Goal: Task Accomplishment & Management: Manage account settings

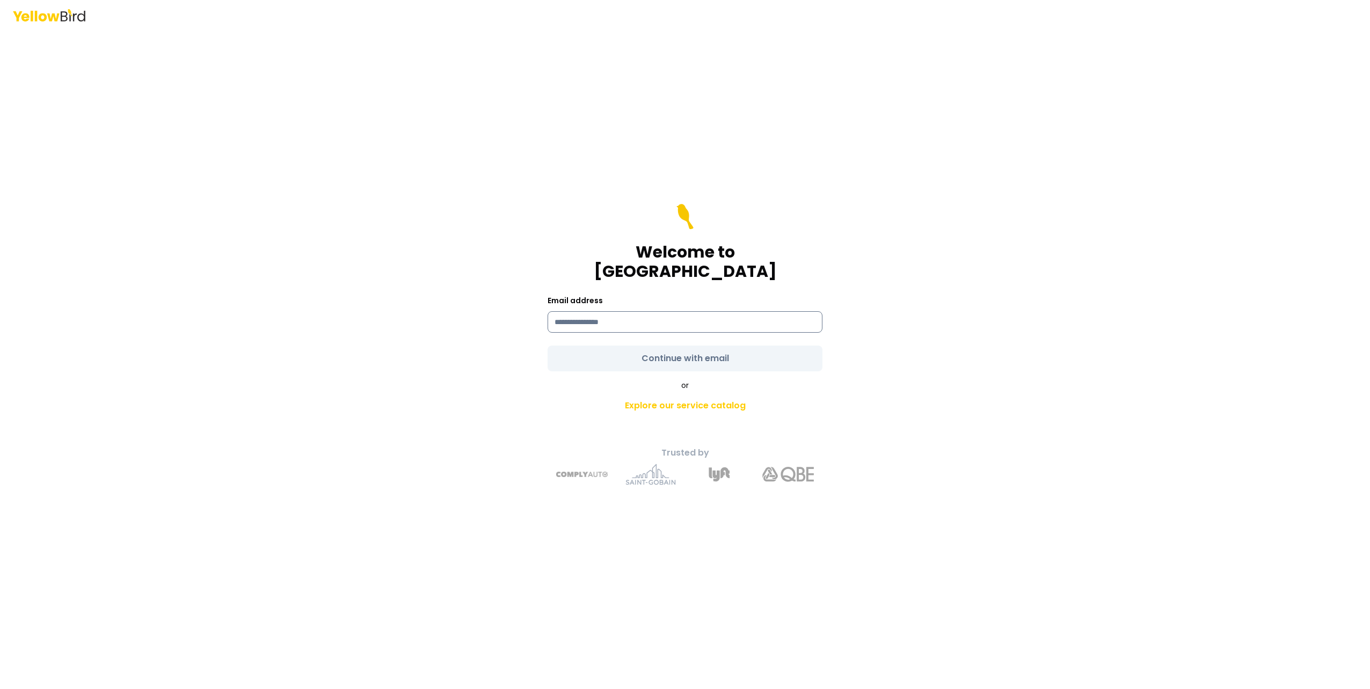
click at [602, 313] on input at bounding box center [685, 321] width 275 height 21
click at [629, 315] on input at bounding box center [685, 321] width 275 height 21
type input "**********"
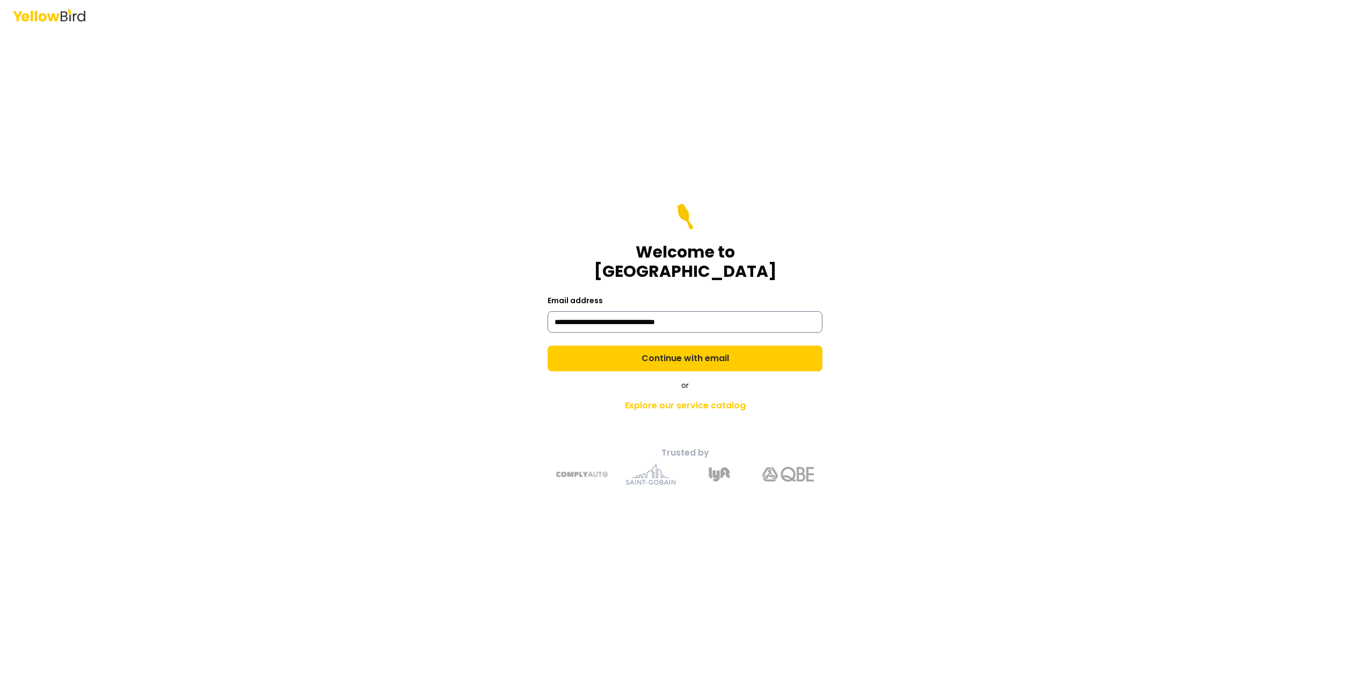
click link "Explore our service catalog" at bounding box center [685, 405] width 378 height 21
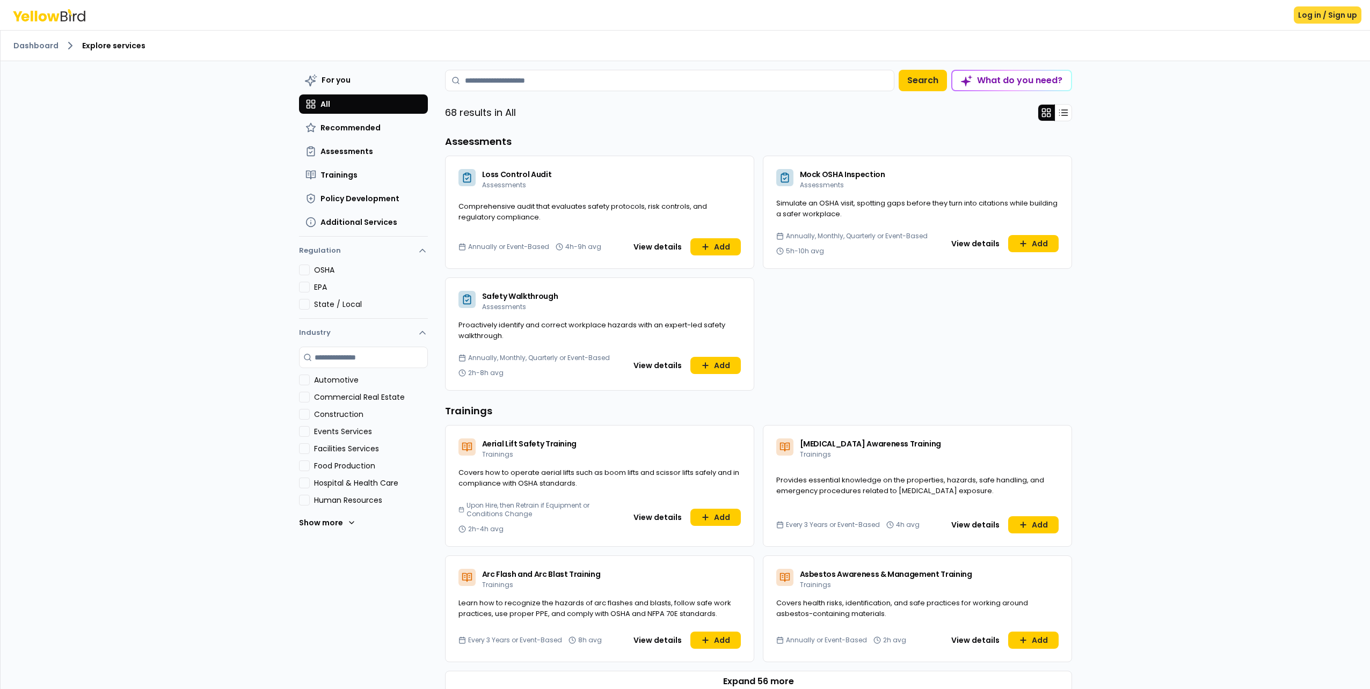
click at [1311, 13] on button "Log in / Sign up" at bounding box center [1328, 14] width 68 height 17
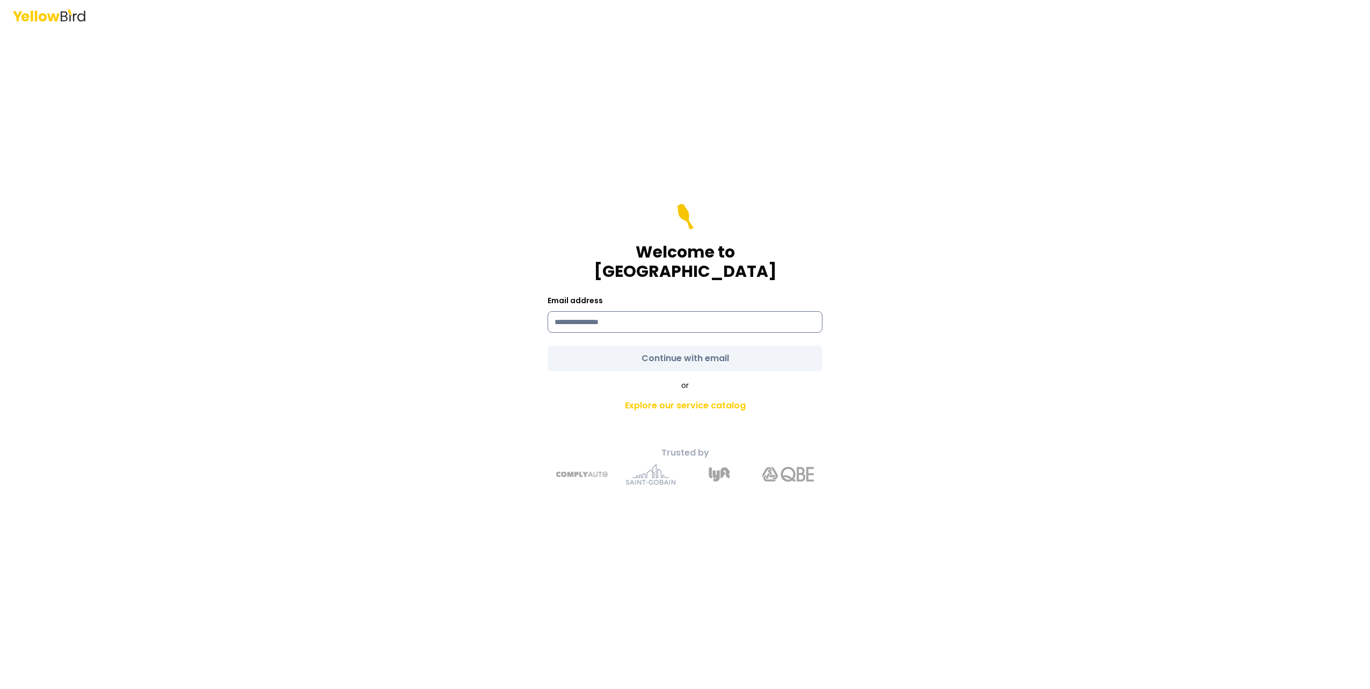
click at [692, 321] on input at bounding box center [685, 321] width 275 height 21
type input "**********"
click at [957, 314] on div "**********" at bounding box center [685, 344] width 1370 height 689
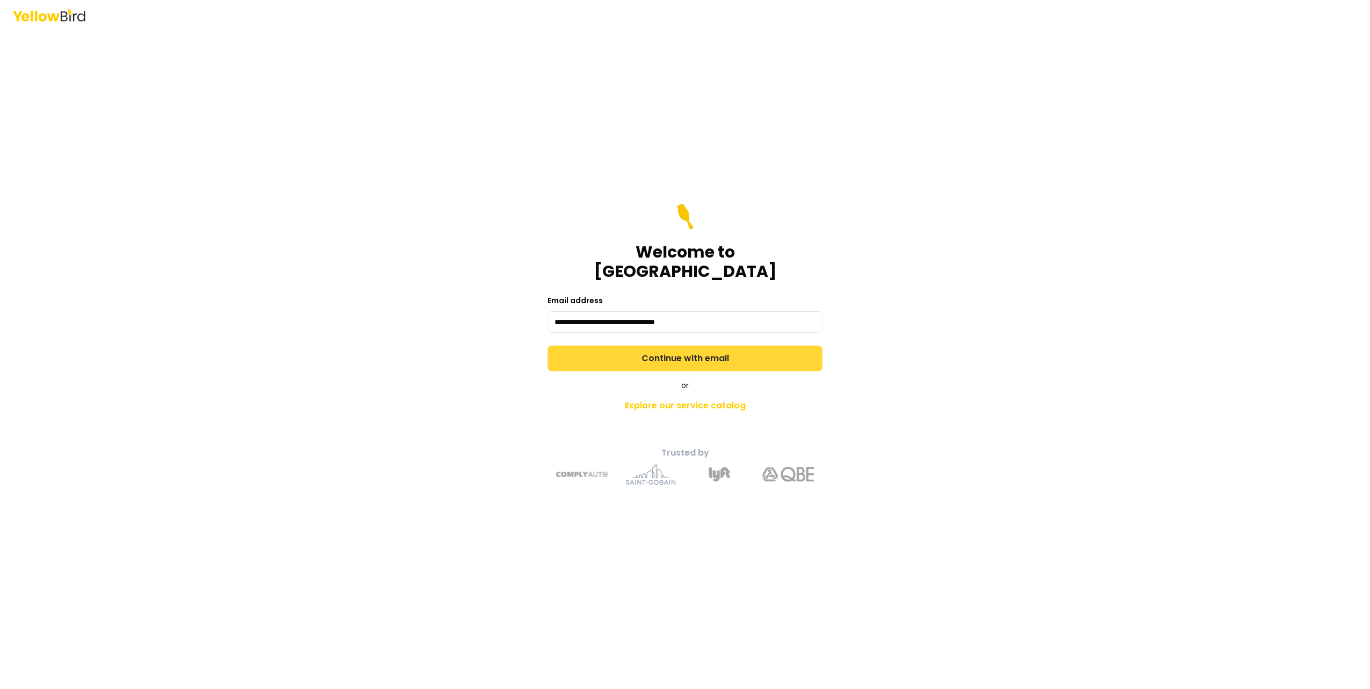
click at [766, 346] on button "Continue with email" at bounding box center [685, 359] width 275 height 26
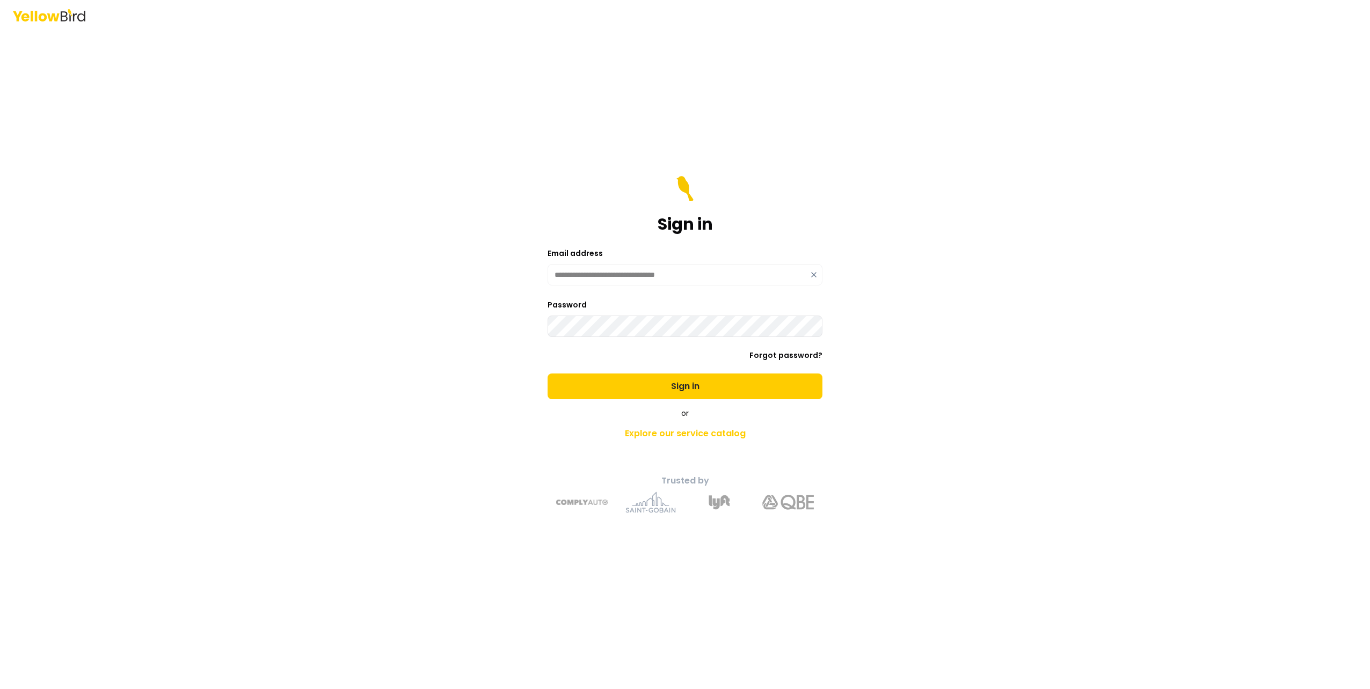
click at [548, 374] on button "Sign in" at bounding box center [685, 387] width 275 height 26
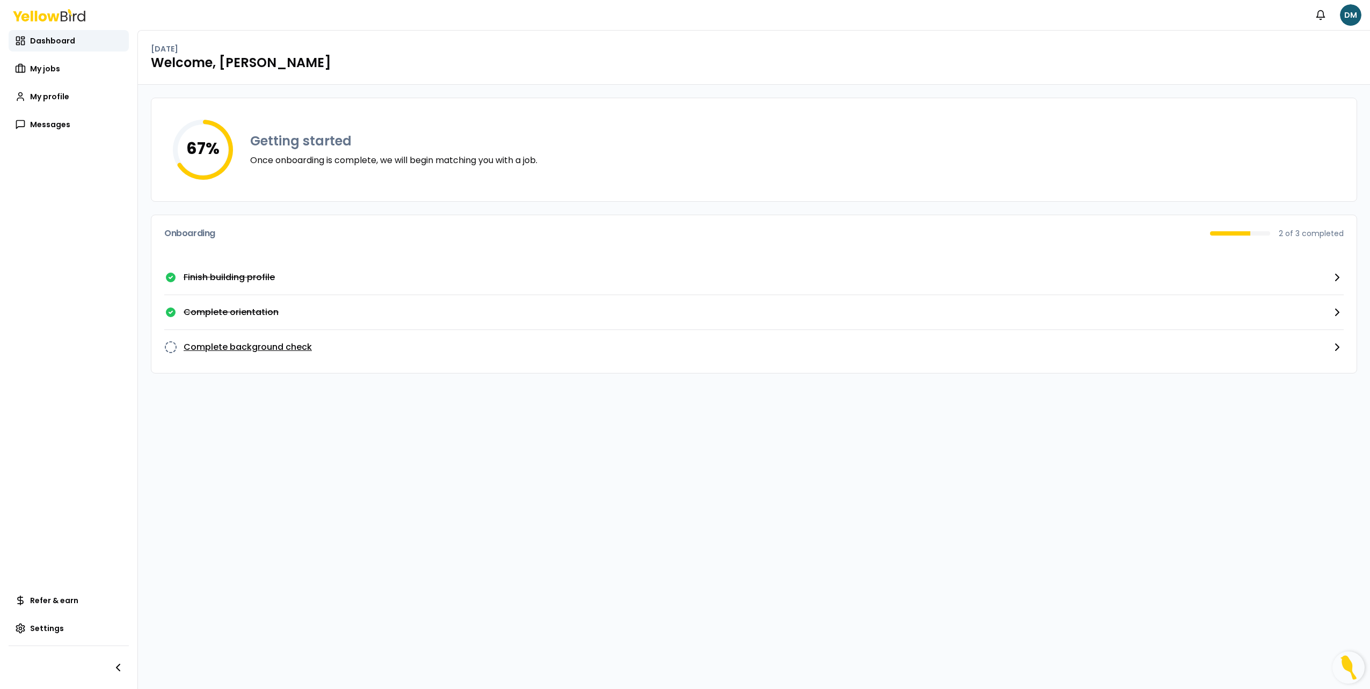
click at [244, 350] on p "Complete background check" at bounding box center [248, 347] width 128 height 13
click at [84, 71] on link "My jobs" at bounding box center [69, 68] width 120 height 21
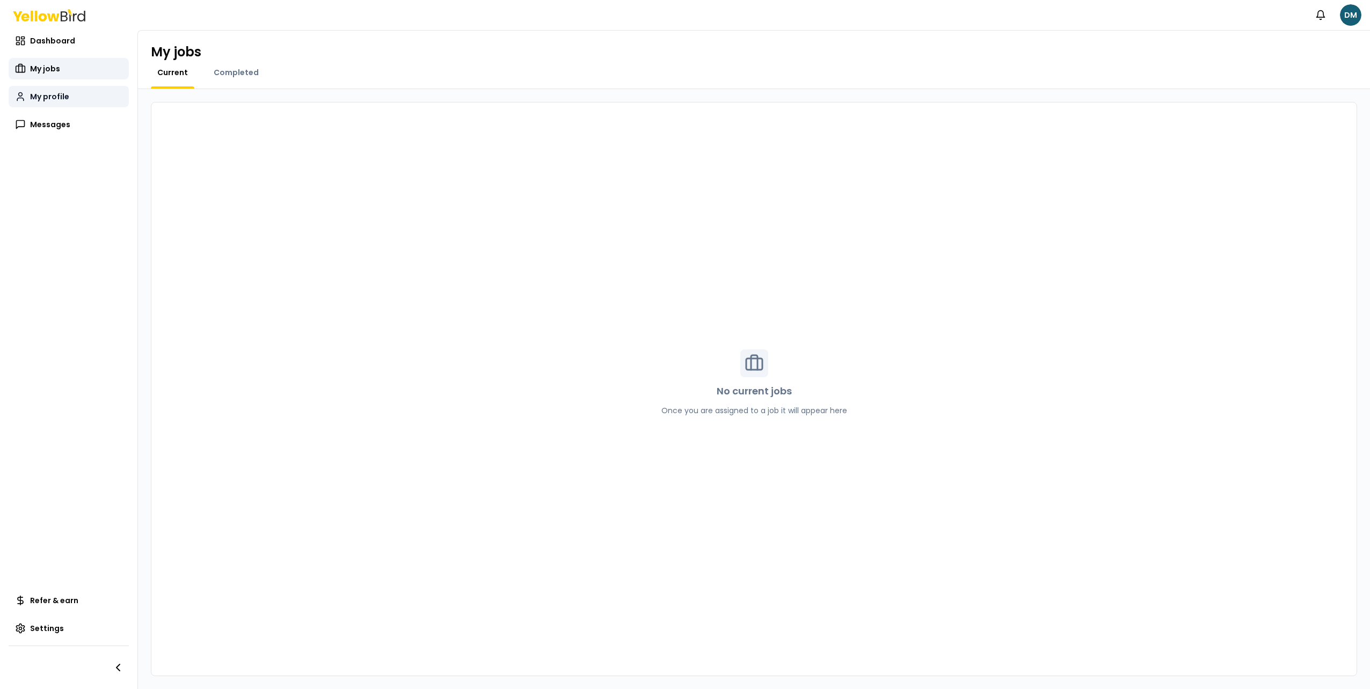
click at [75, 98] on link "My profile" at bounding box center [69, 96] width 120 height 21
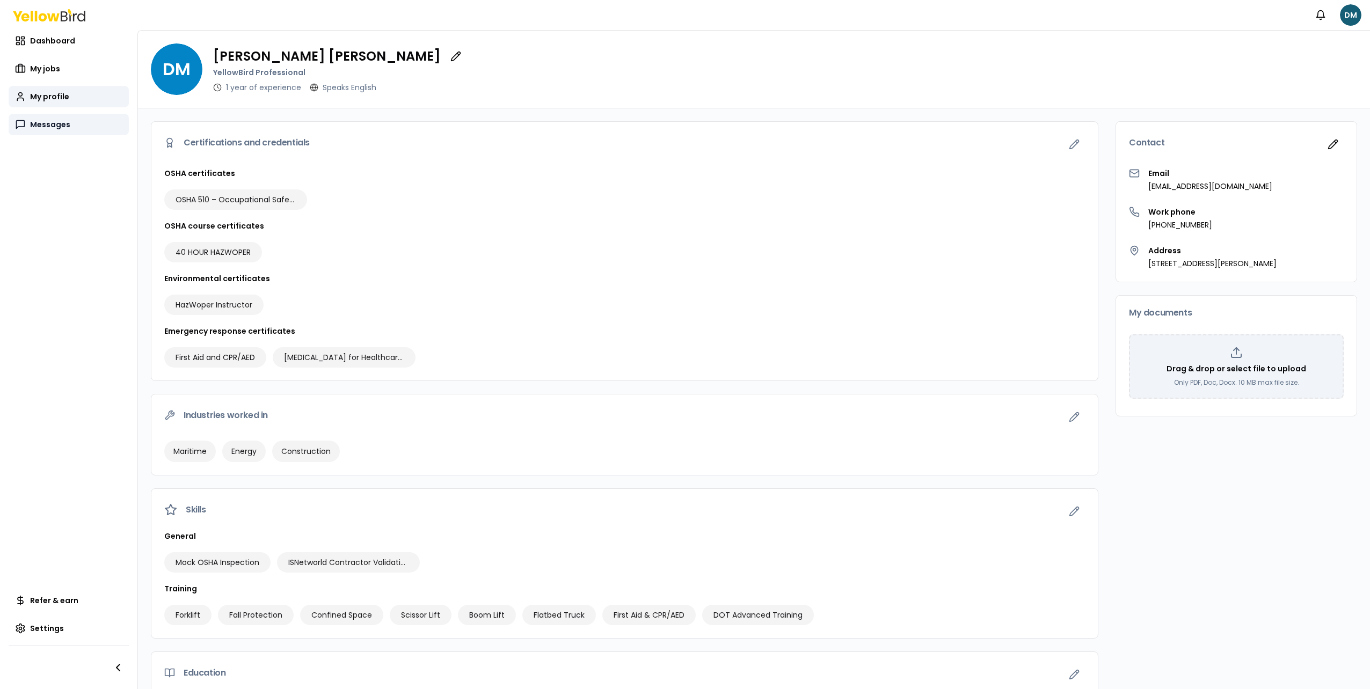
click at [92, 132] on link "Messages" at bounding box center [69, 124] width 120 height 21
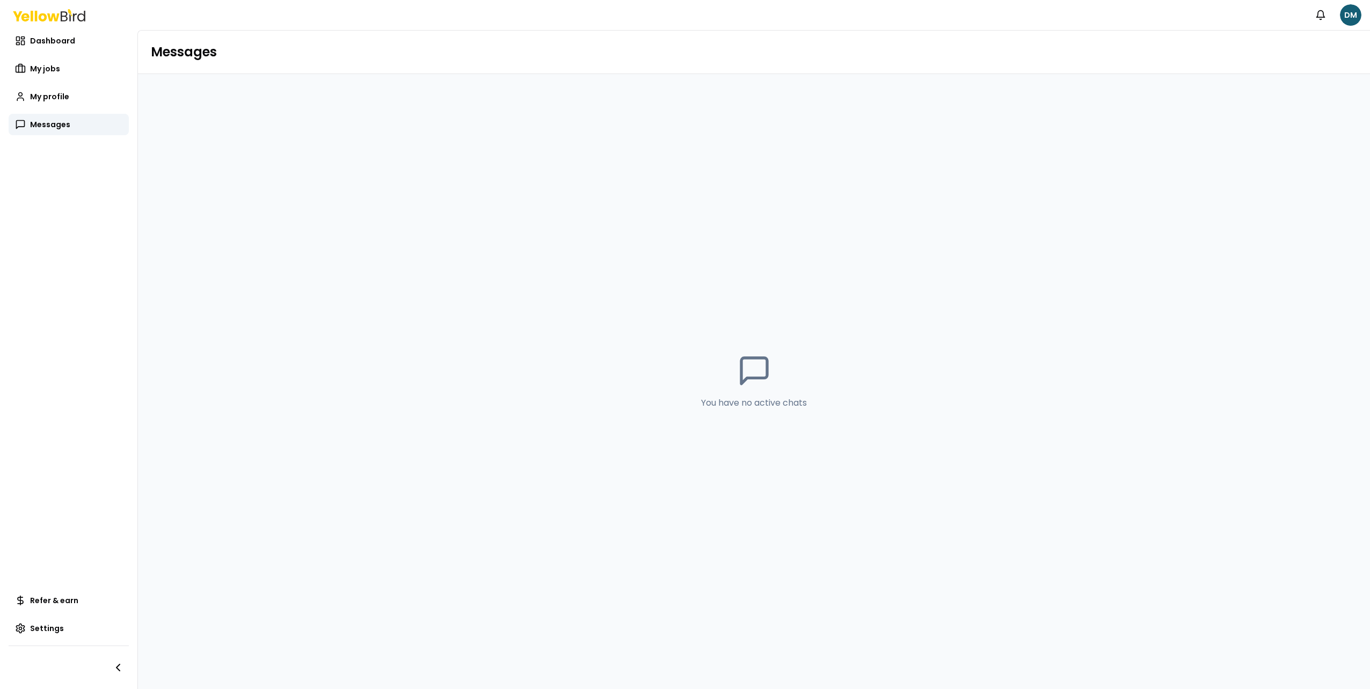
drag, startPoint x: 827, startPoint y: 392, endPoint x: 816, endPoint y: 382, distance: 15.2
click at [827, 390] on div "You have no active chats" at bounding box center [754, 381] width 1232 height 615
click at [73, 103] on link "My profile" at bounding box center [69, 96] width 120 height 21
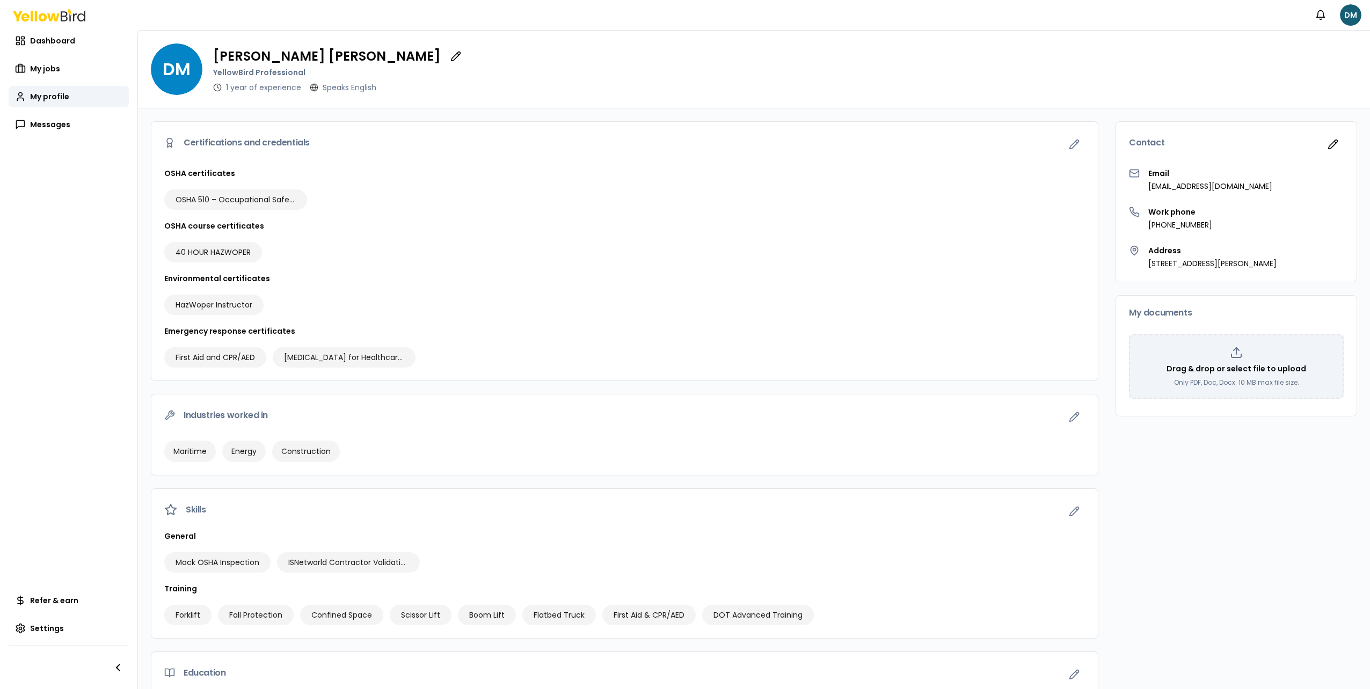
click at [85, 589] on nav "Dashboard My jobs My profile Messages Refer & earn Settings" at bounding box center [68, 359] width 137 height 659
click at [60, 600] on span "Refer & earn" at bounding box center [54, 600] width 48 height 11
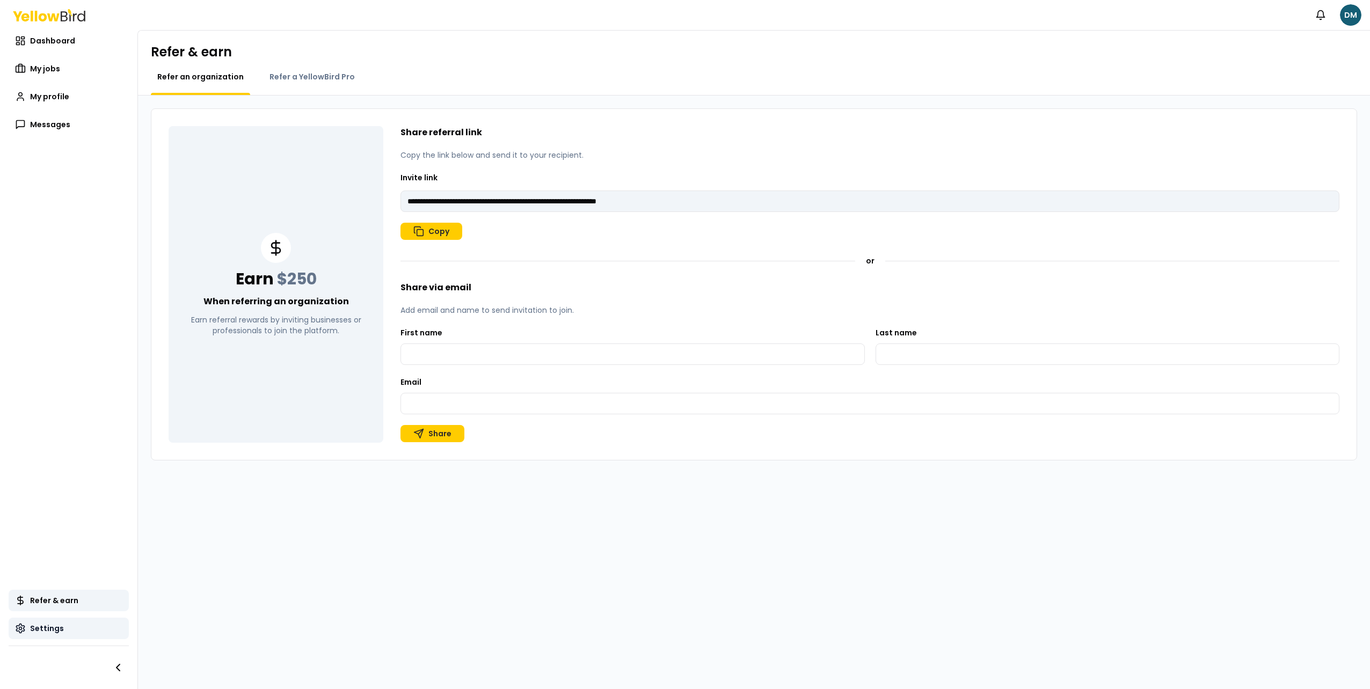
click at [60, 632] on span "Settings" at bounding box center [47, 628] width 34 height 11
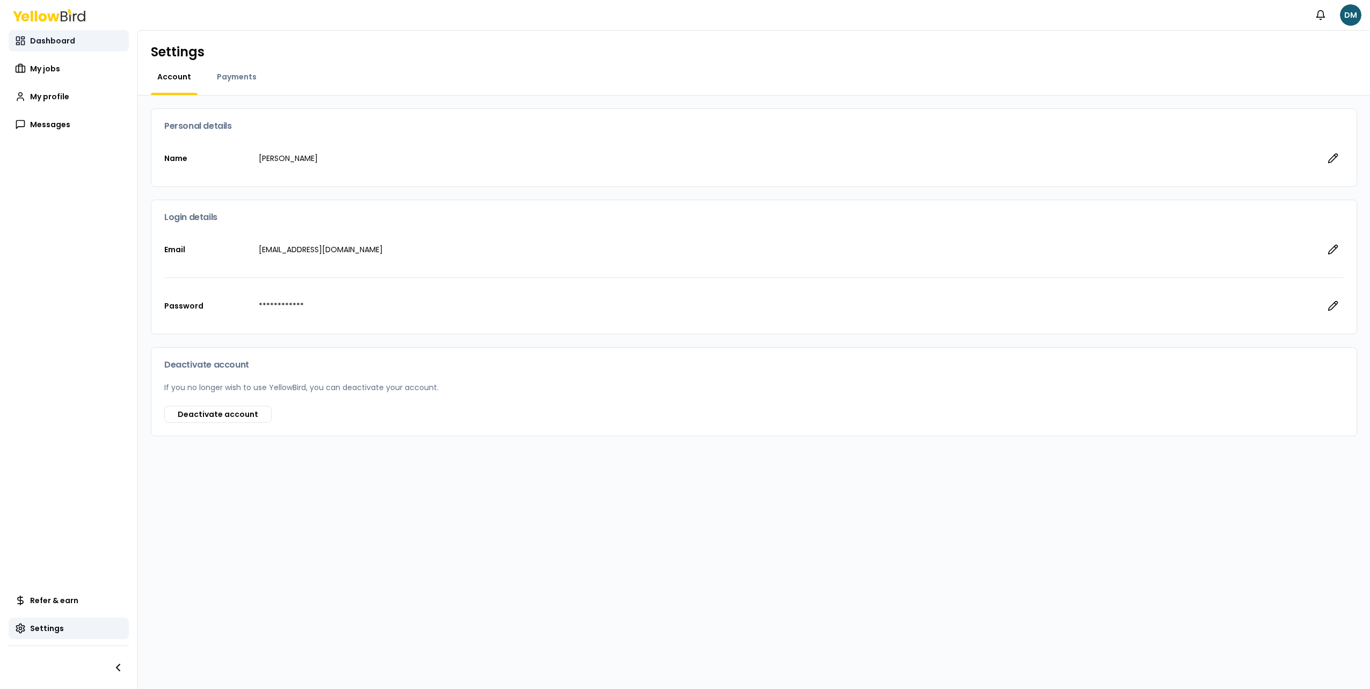
click at [60, 35] on span "Dashboard" at bounding box center [52, 40] width 45 height 11
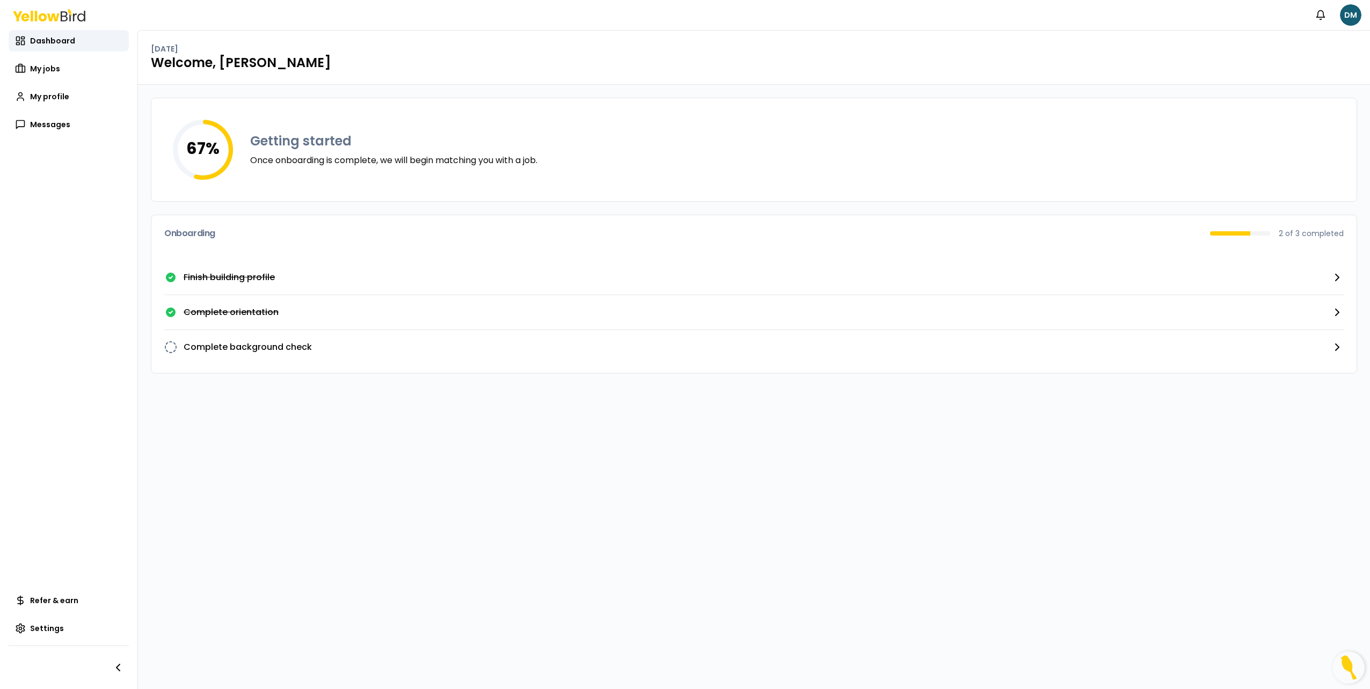
click at [344, 147] on h3 "Getting started" at bounding box center [393, 141] width 287 height 17
click at [270, 352] on p "Complete background check" at bounding box center [248, 347] width 128 height 13
